Goal: Information Seeking & Learning: Find specific fact

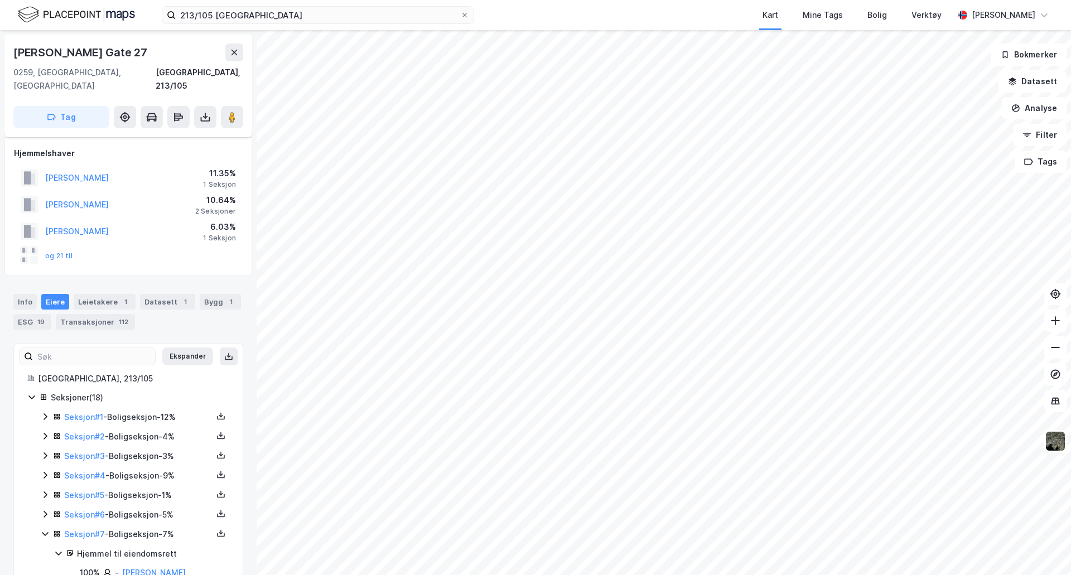
scroll to position [137, 0]
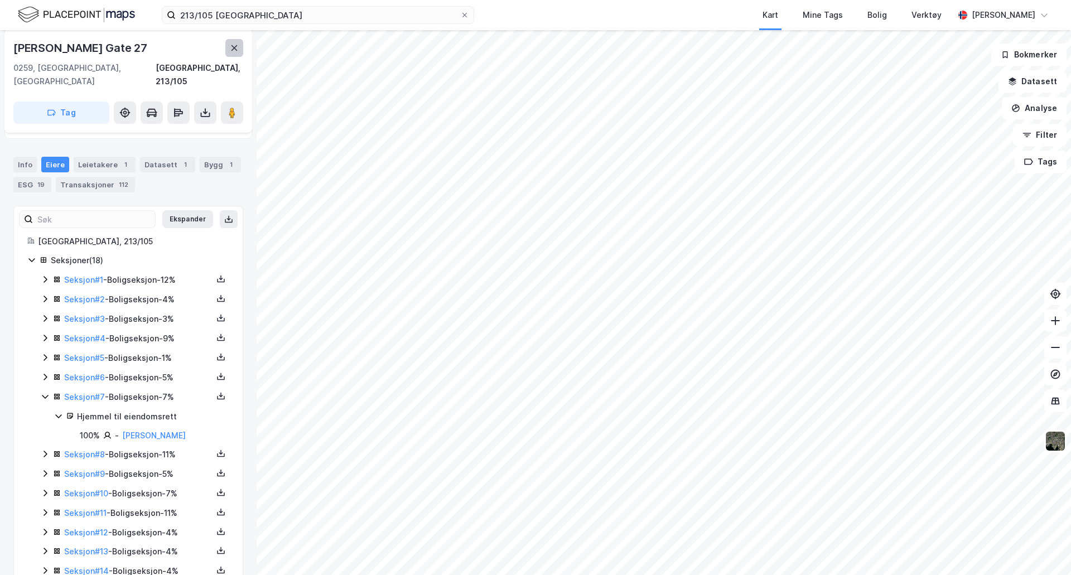
click at [234, 47] on icon at bounding box center [235, 48] width 6 height 6
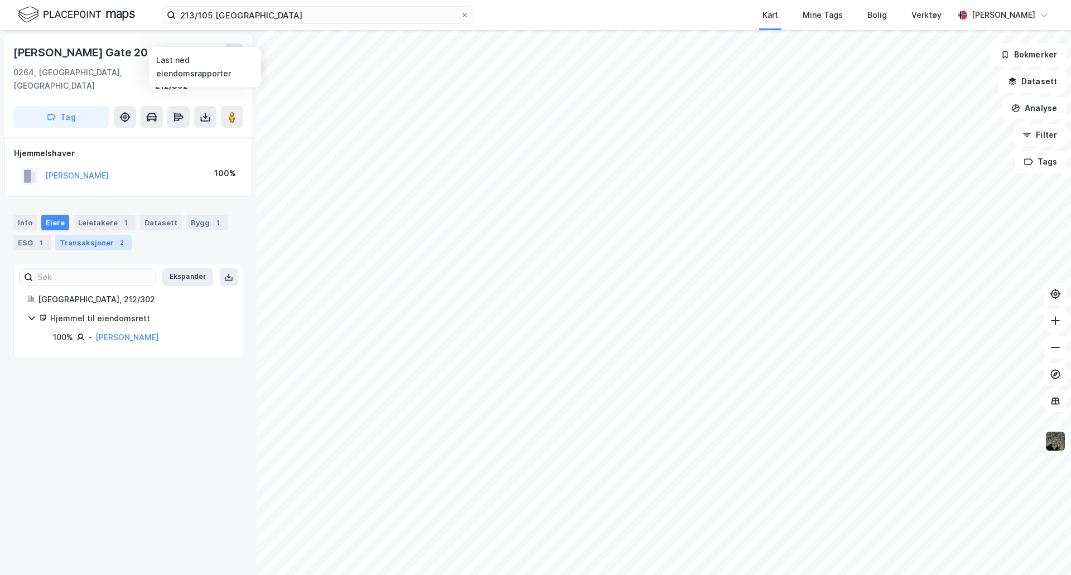
click at [118, 237] on div "2" at bounding box center [121, 242] width 11 height 11
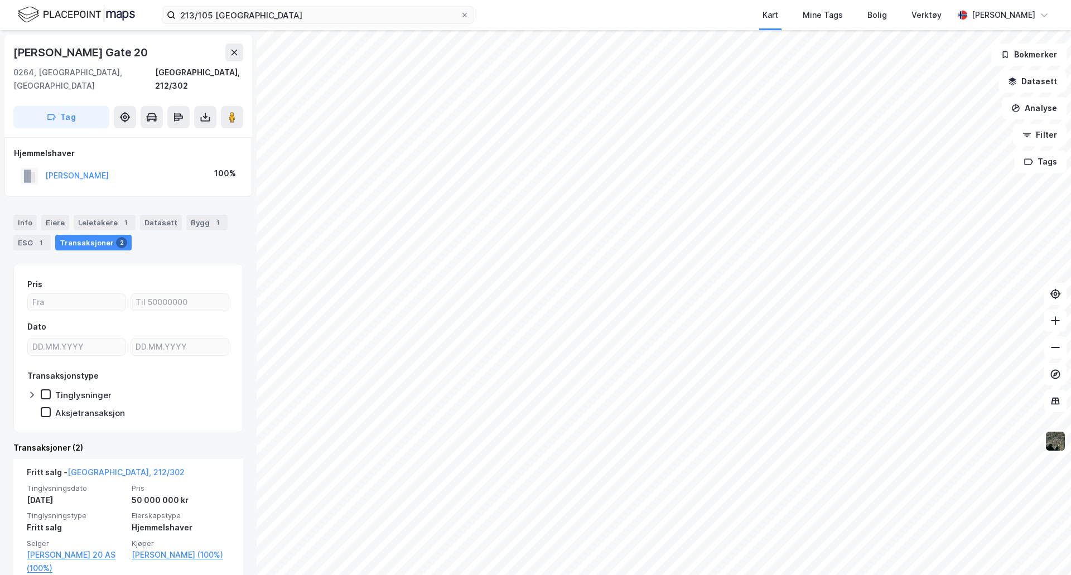
drag, startPoint x: 146, startPoint y: 50, endPoint x: 9, endPoint y: 55, distance: 137.3
click at [9, 55] on div "[PERSON_NAME][STREET_ADDRESS]" at bounding box center [128, 86] width 248 height 103
copy div "[PERSON_NAME] Gate 20"
